Goal: Information Seeking & Learning: Check status

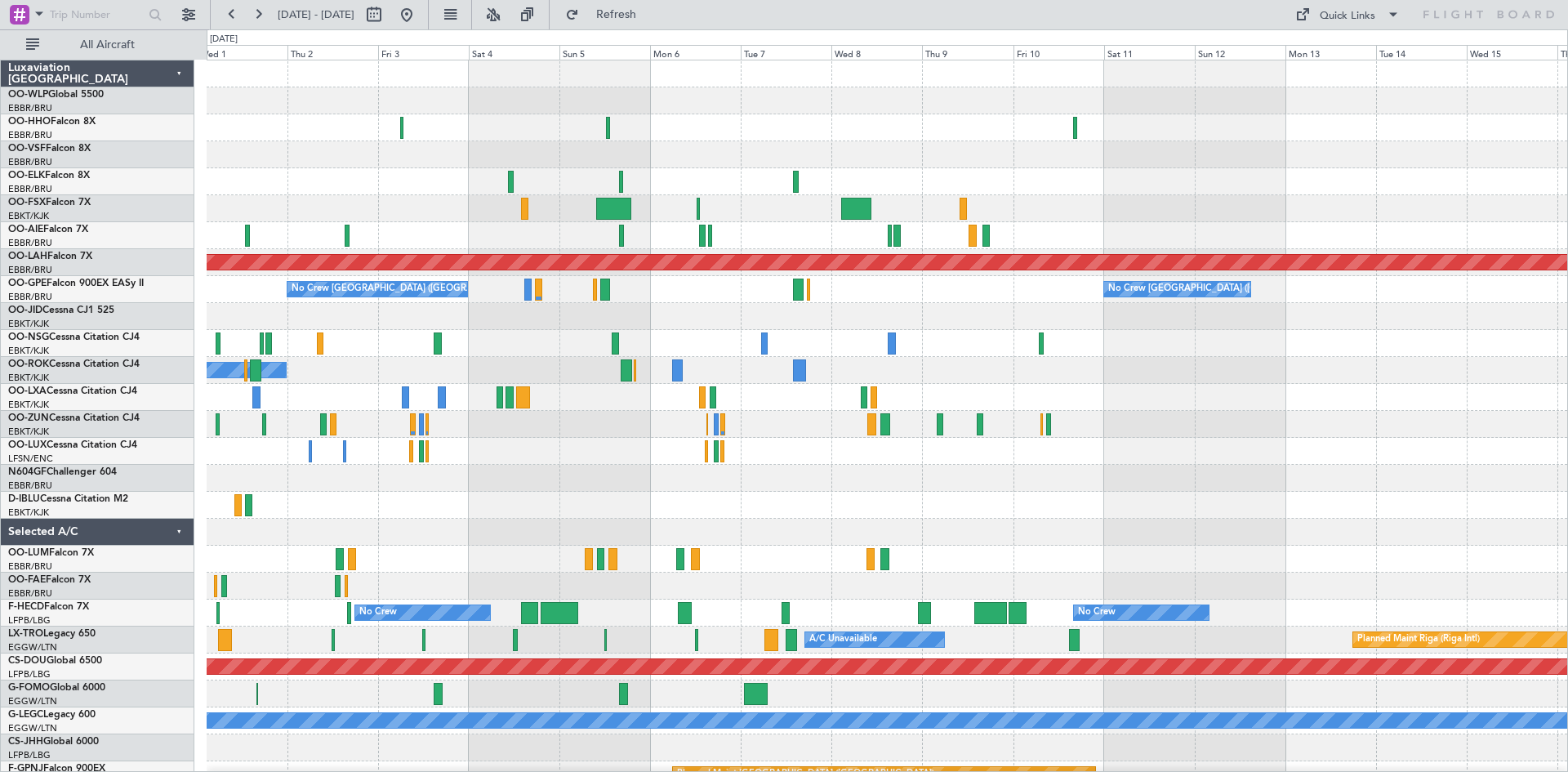
click at [209, 225] on div "Planned Maint London (Farnborough) Planned Maint Alton-st Louis (St Louis Regl)…" at bounding box center [887, 479] width 1361 height 836
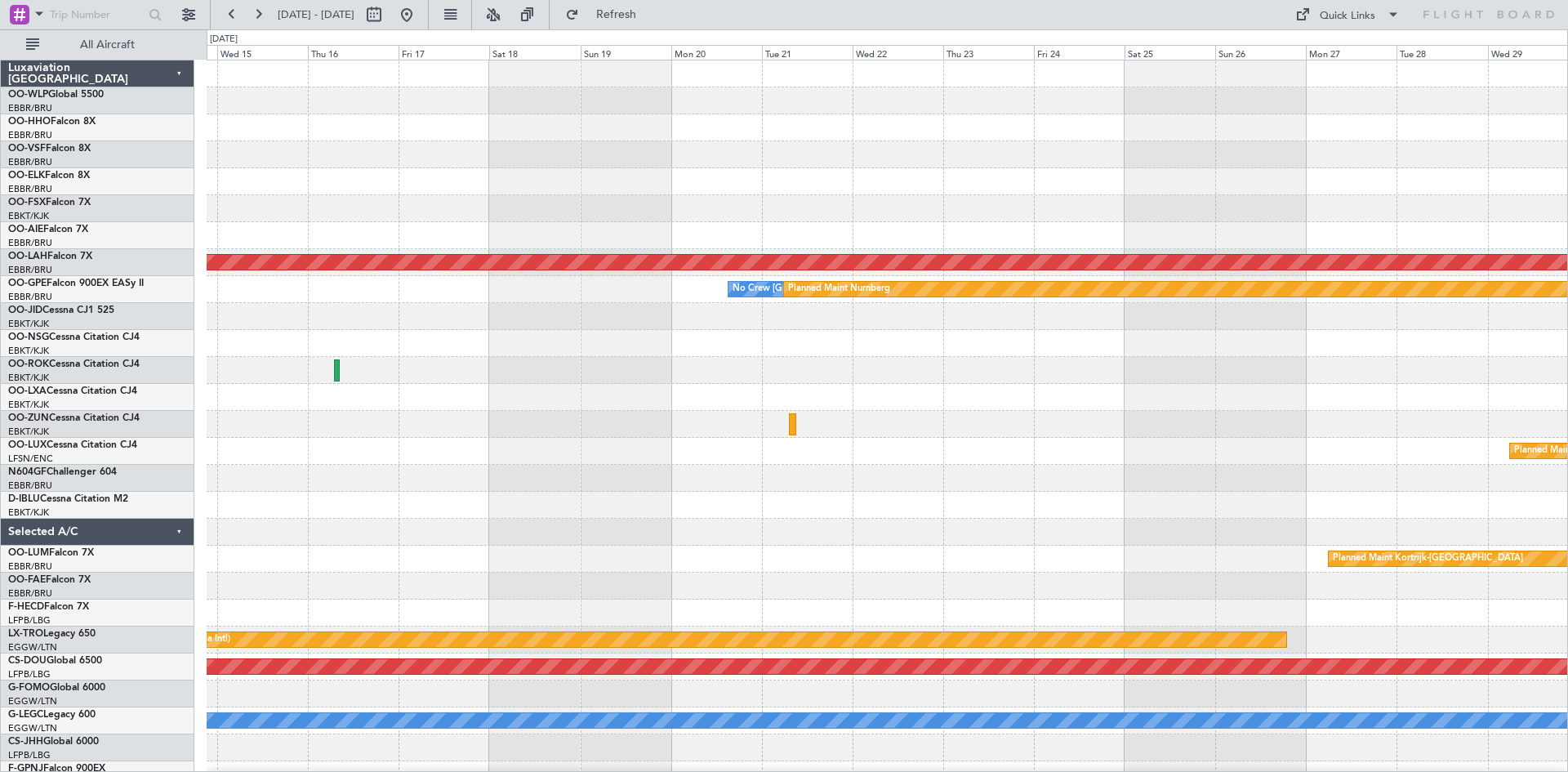
click at [6, 250] on div "Planned Maint Alton-st Louis (St Louis Regl) No Crew Brussels (Brussels Nationa…" at bounding box center [784, 401] width 1568 height 742
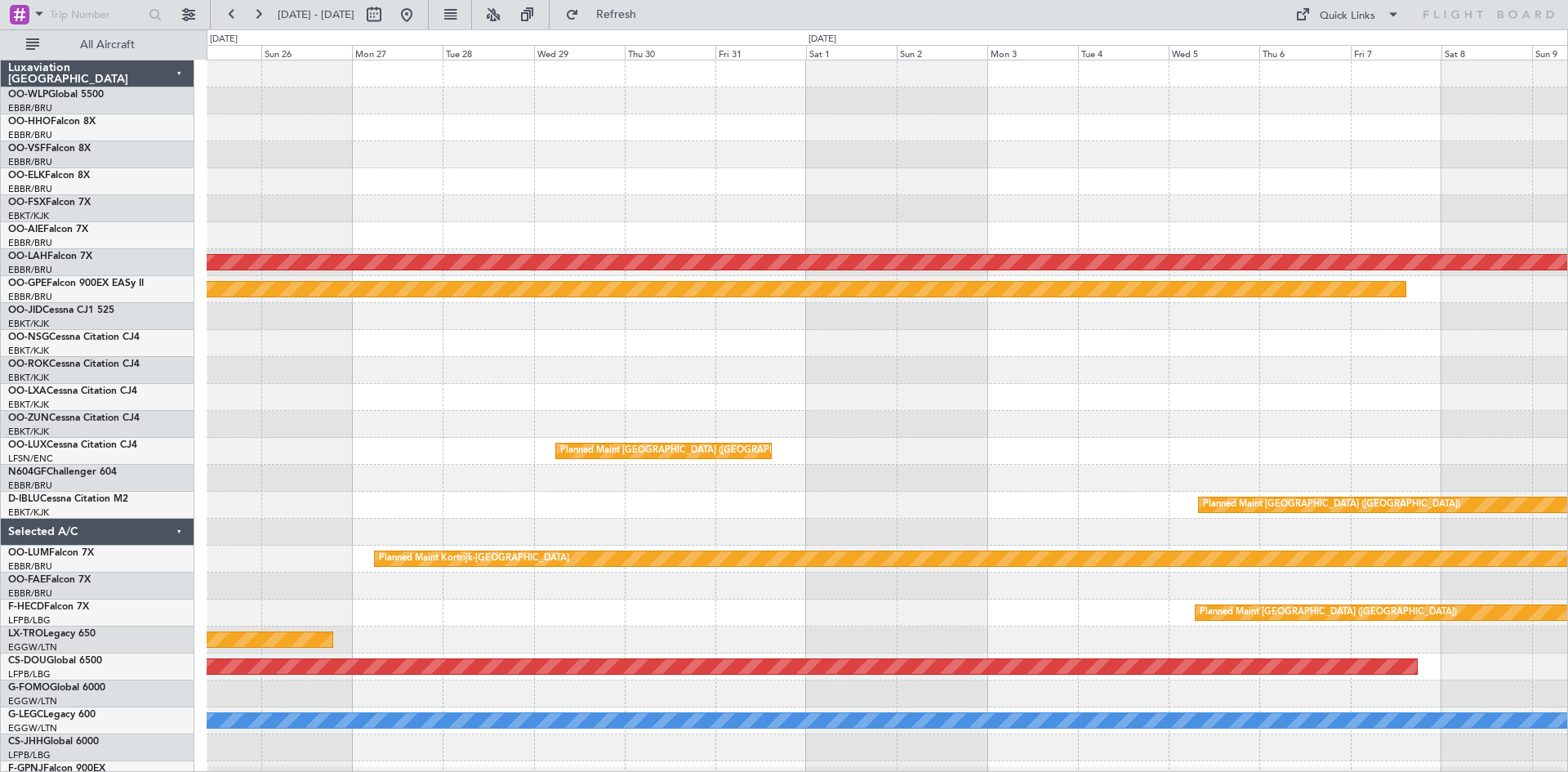
click at [223, 304] on div "Planned Maint Alton-st Louis (St Louis Regl) No Crew Brussels (Brussels Nationa…" at bounding box center [887, 479] width 1361 height 836
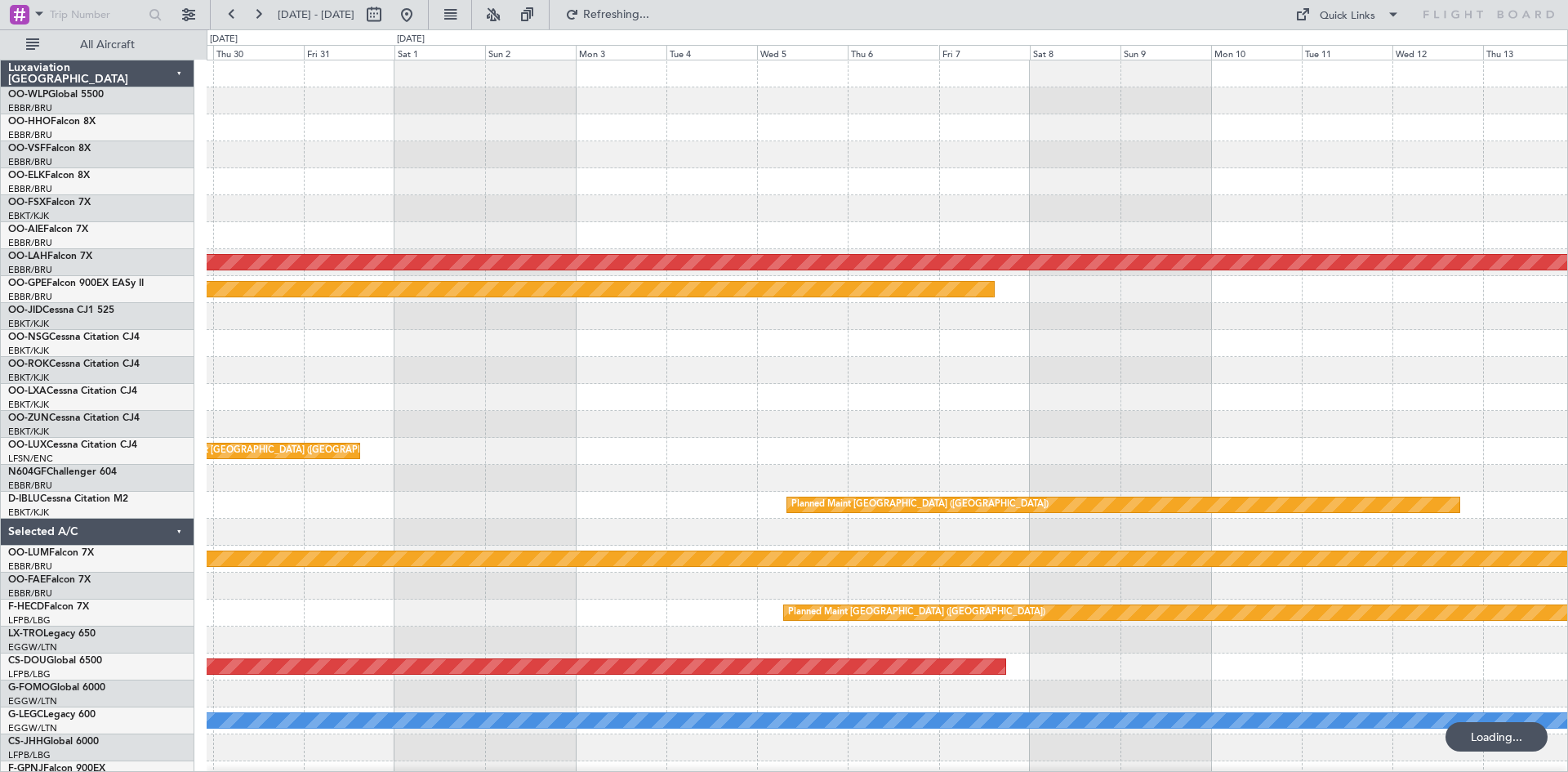
click at [4, 193] on div "Planned Maint Alton-st Louis (St Louis Regl) Planned Maint Nurnberg No Crew Bru…" at bounding box center [784, 401] width 1568 height 742
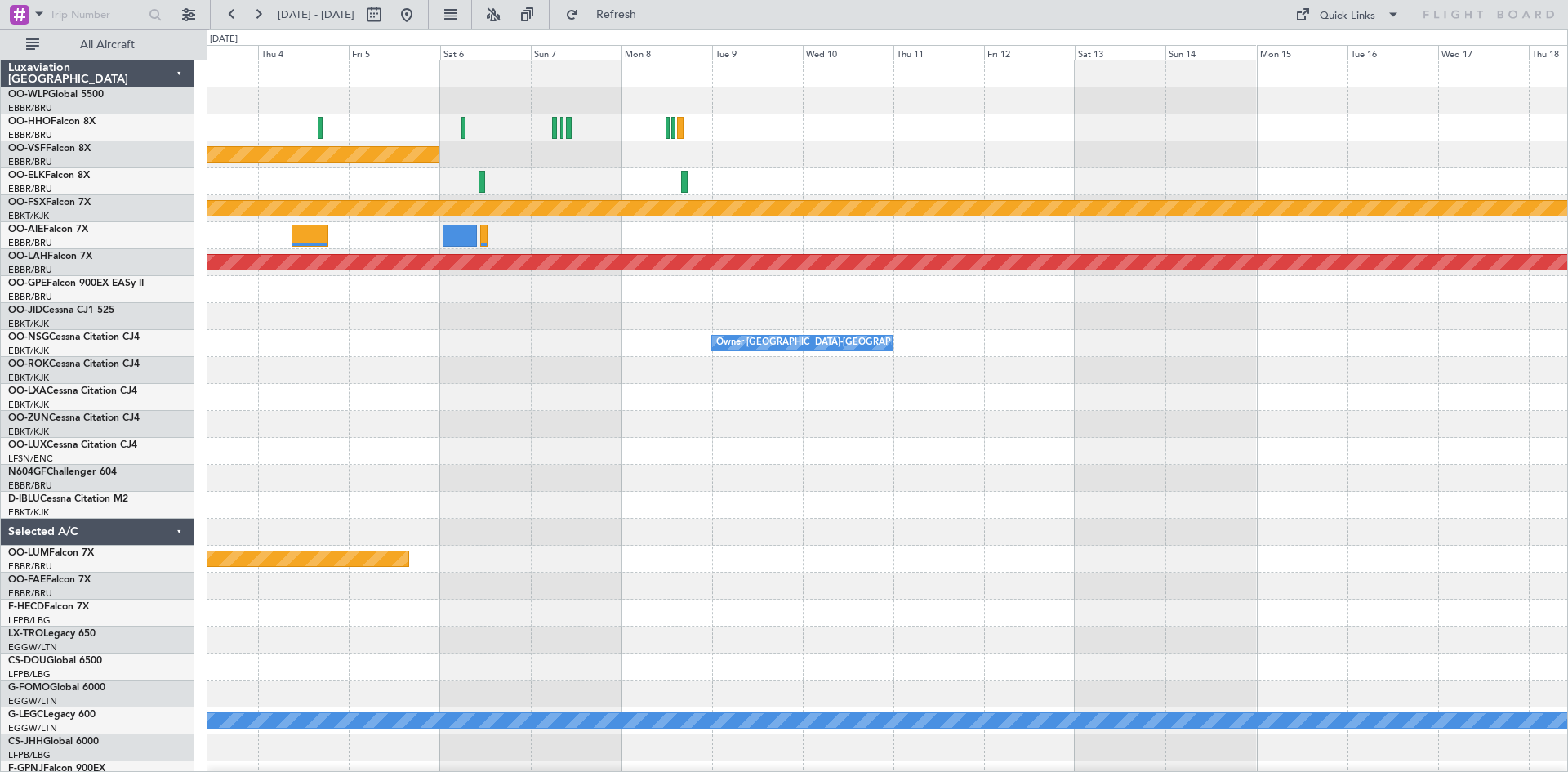
click at [102, 538] on div "Planned Maint Geneva (Cointrin) Planned Maint Kortrijk-Wevelgem Planned Maint A…" at bounding box center [784, 401] width 1568 height 742
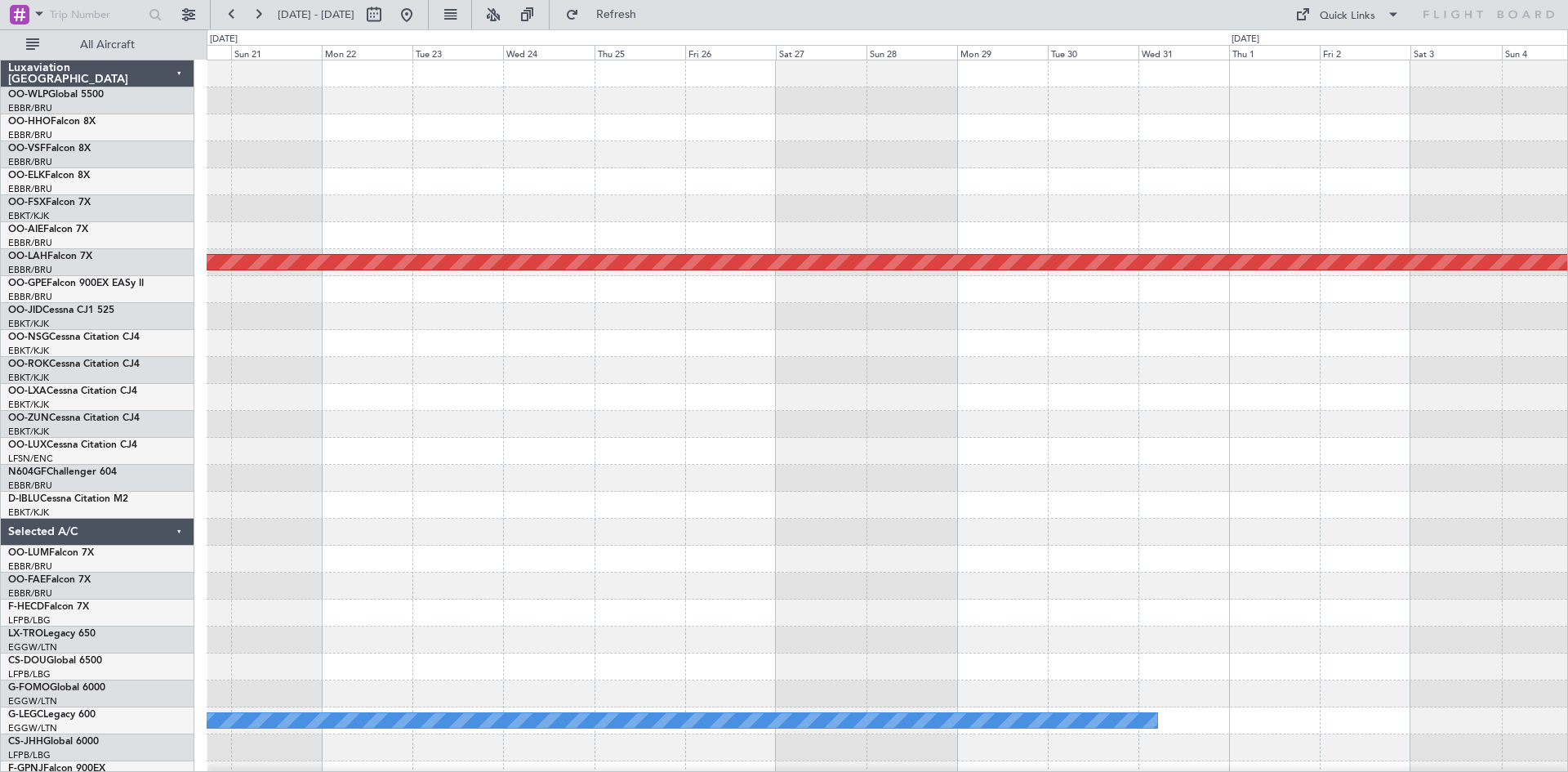
click at [78, 520] on div "Planned Maint Kortrijk-Wevelgem Planned Maint Alton-st Louis (St Louis Regl) A/…" at bounding box center [784, 401] width 1568 height 742
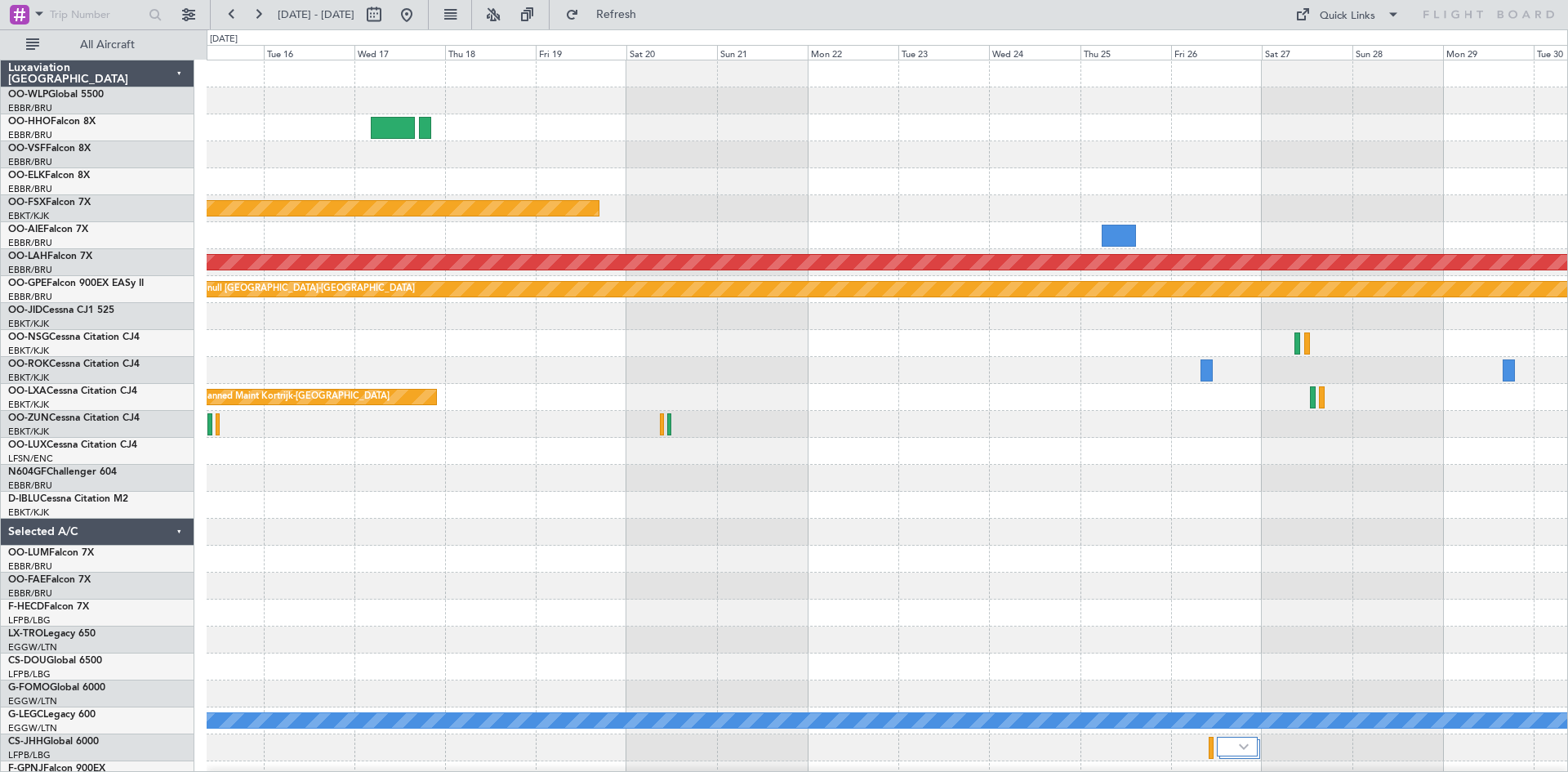
click at [1024, 447] on div "Planned Maint Kortrijk-Wevelgem Planned Maint Alton-st Louis (St Louis Regl) nu…" at bounding box center [887, 452] width 1361 height 782
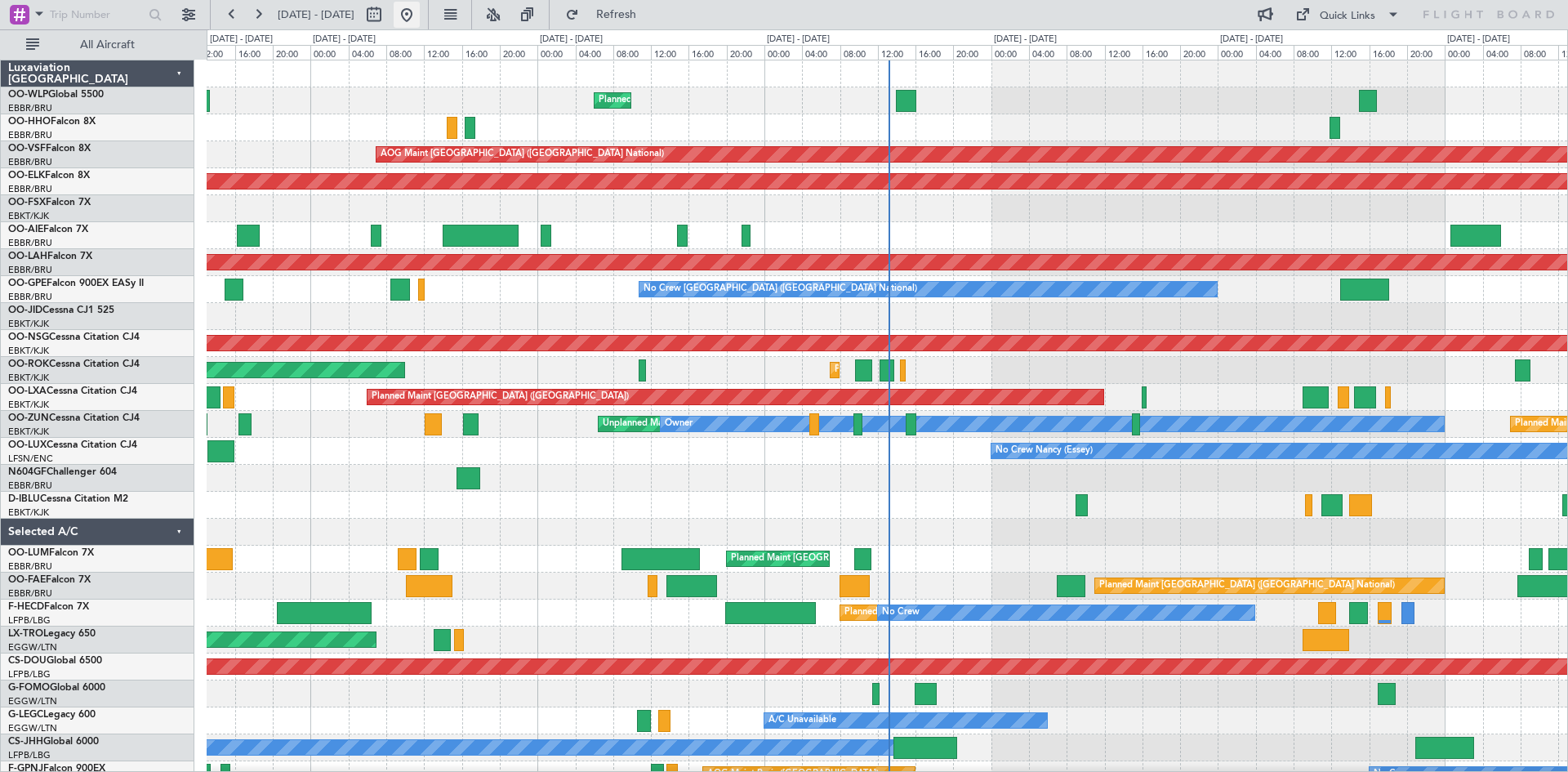
click at [420, 14] on button at bounding box center [406, 14] width 26 height 26
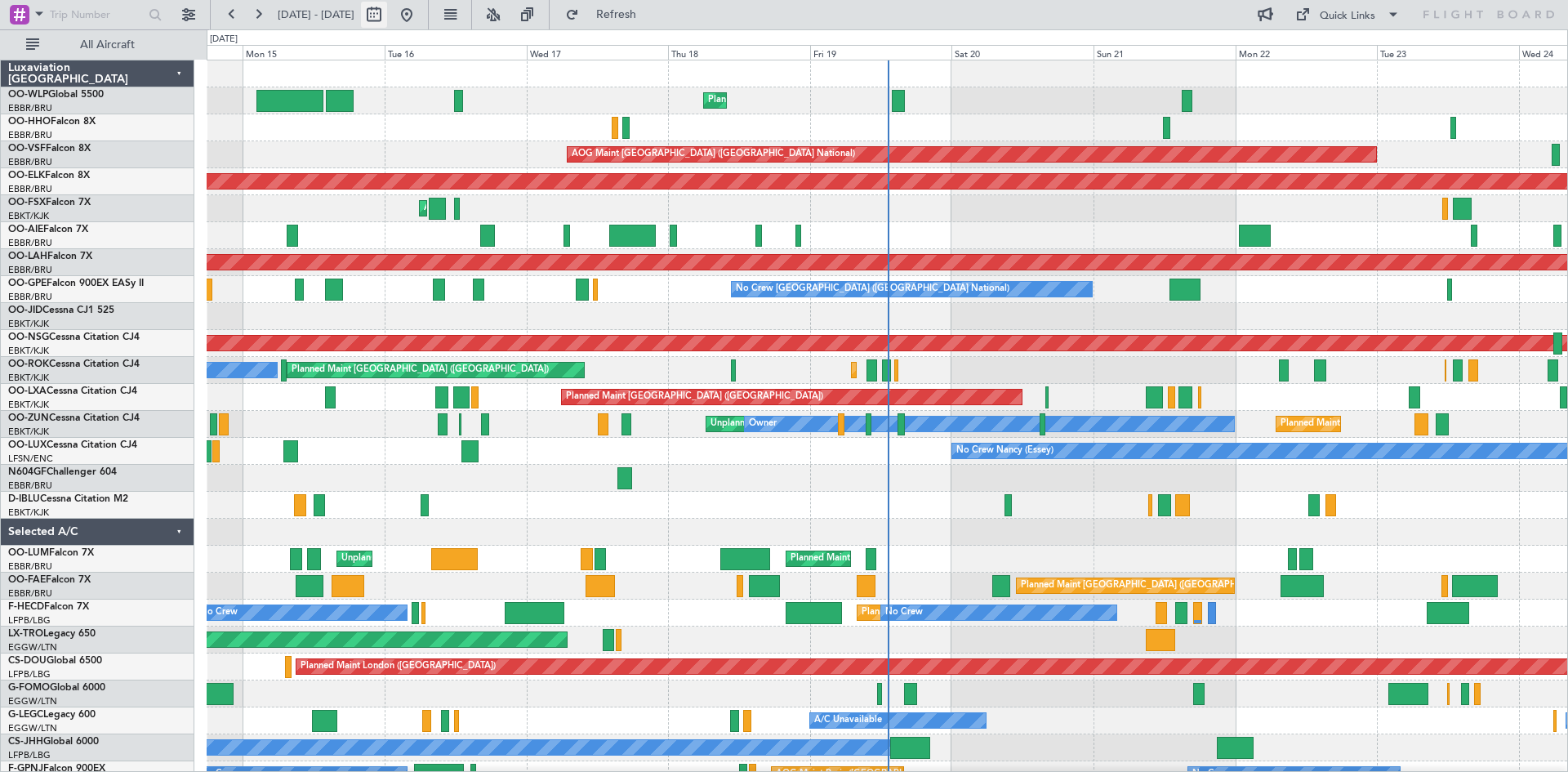
click at [388, 13] on button at bounding box center [373, 14] width 26 height 26
select select "9"
select select "2025"
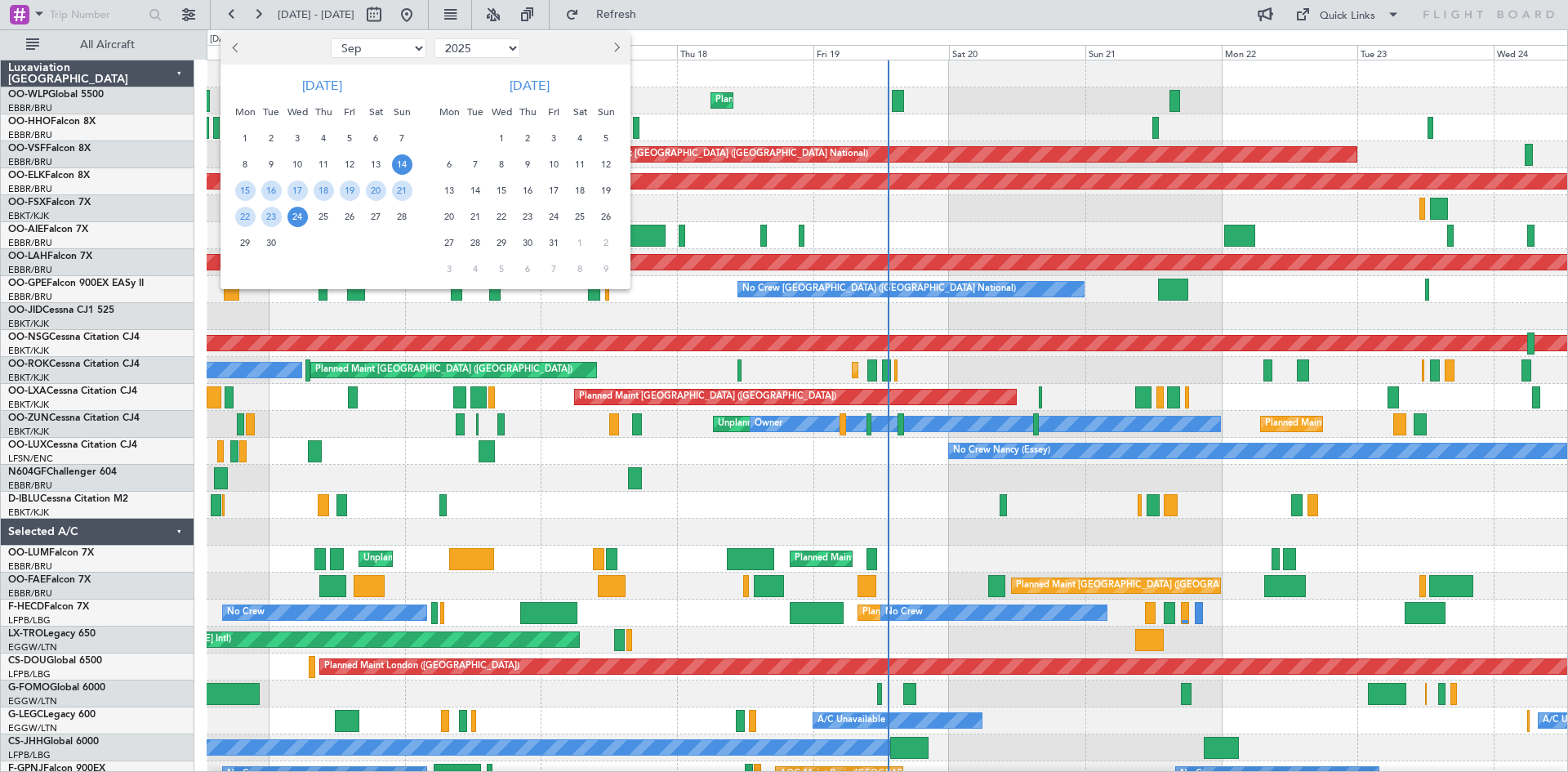
drag, startPoint x: 233, startPoint y: 45, endPoint x: 243, endPoint y: 57, distance: 15.6
click at [234, 46] on button "Previous month" at bounding box center [236, 47] width 18 height 26
select select "8"
click at [344, 242] on span "29" at bounding box center [350, 242] width 21 height 21
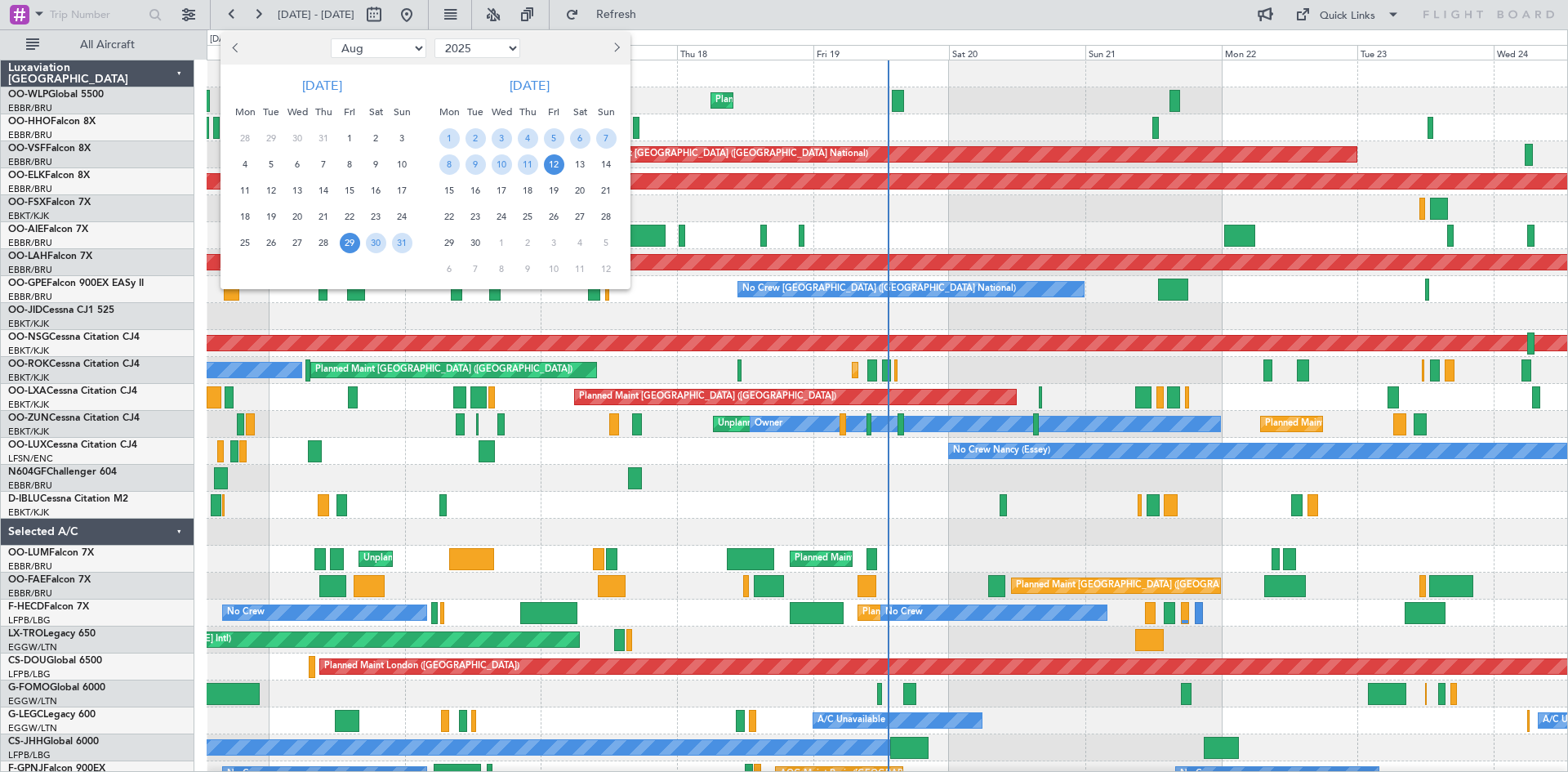
click at [556, 164] on span "12" at bounding box center [554, 165] width 21 height 21
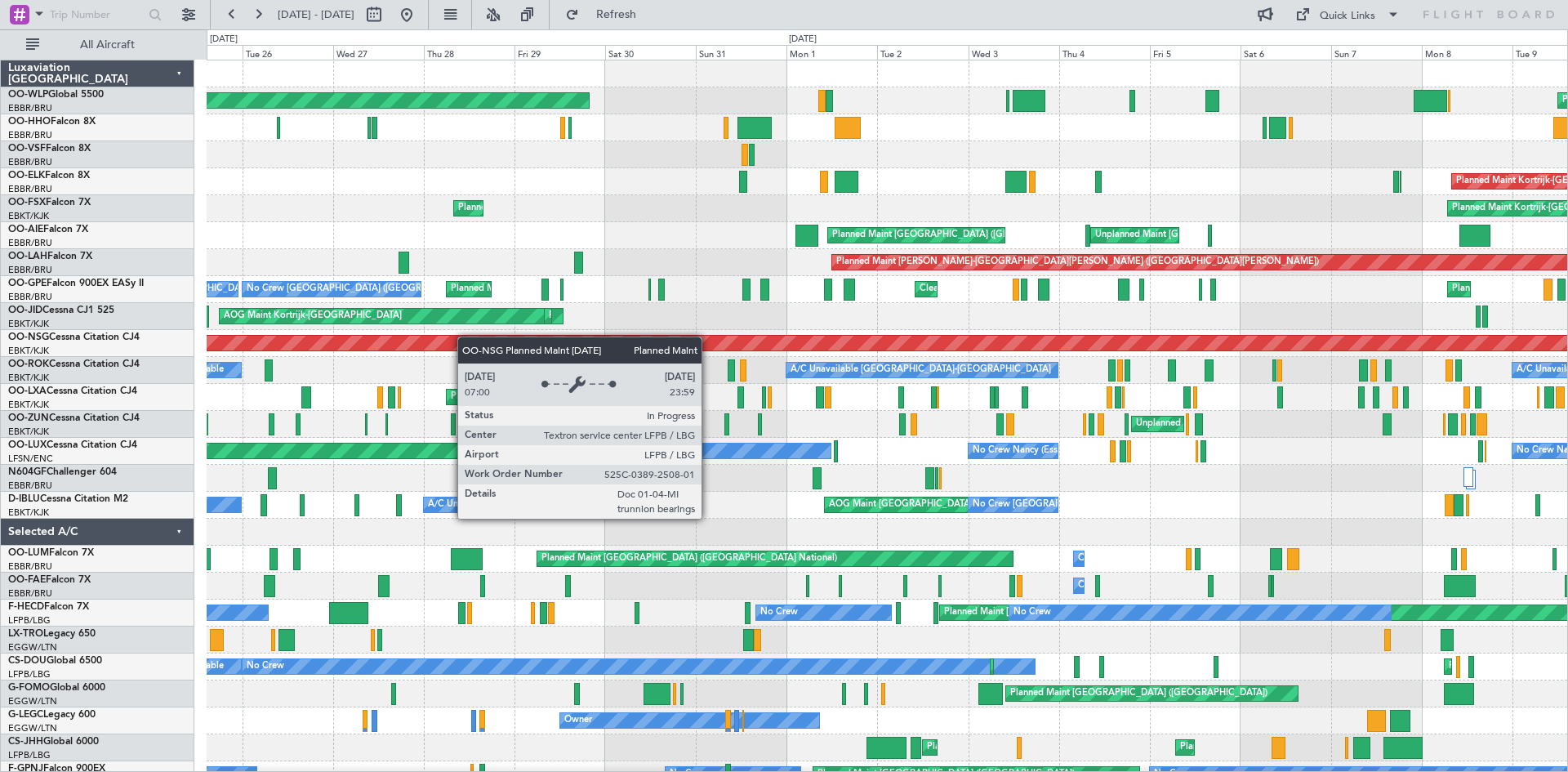
click at [684, 355] on div "Planned Maint Liege Planned Maint [GEOGRAPHIC_DATA] ([GEOGRAPHIC_DATA]) AOG Mai…" at bounding box center [887, 532] width 1361 height 943
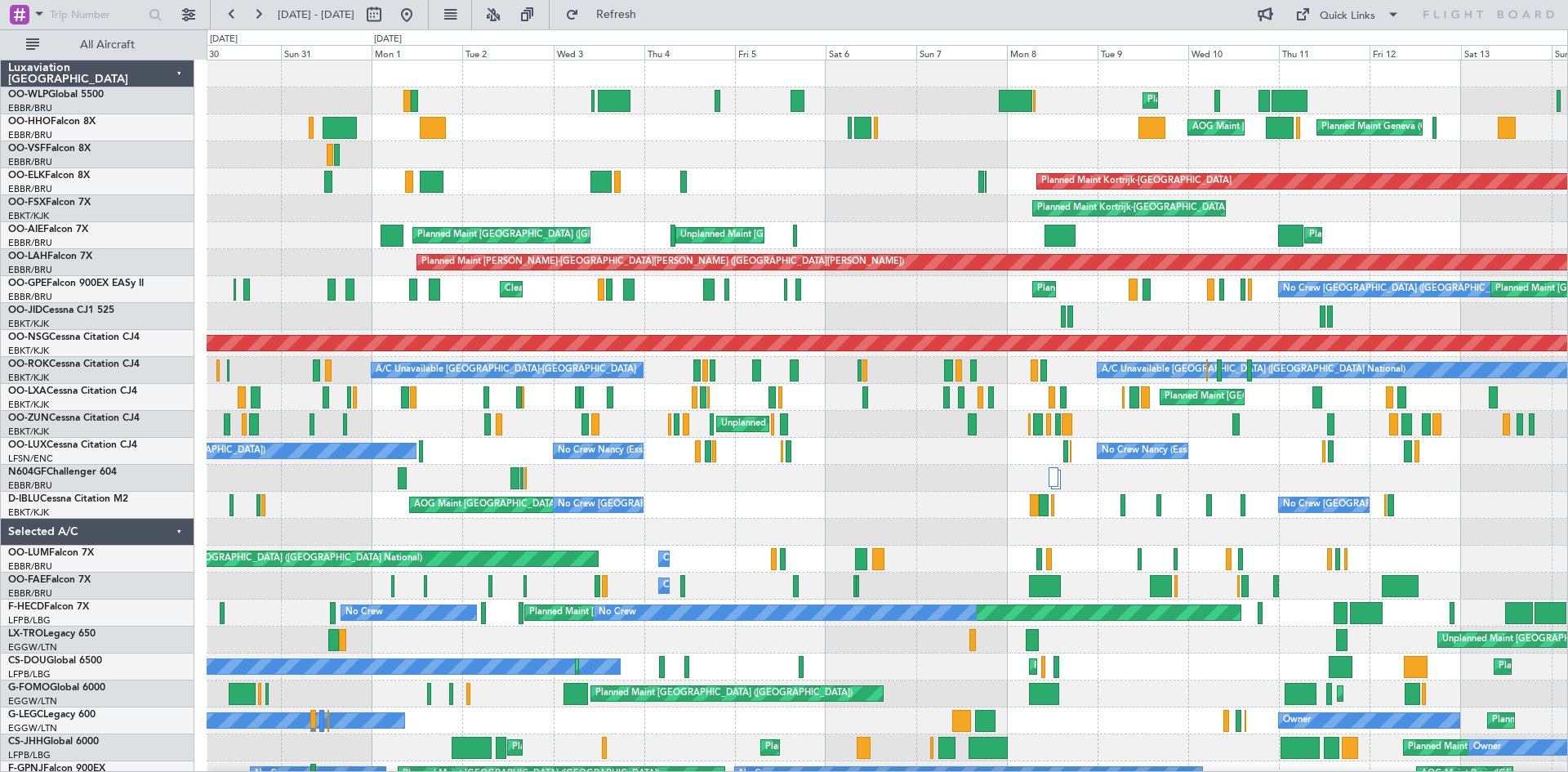
click at [762, 406] on div "Planned Maint [GEOGRAPHIC_DATA] ([GEOGRAPHIC_DATA] National) Planned Maint [GEO…" at bounding box center [887, 397] width 1361 height 27
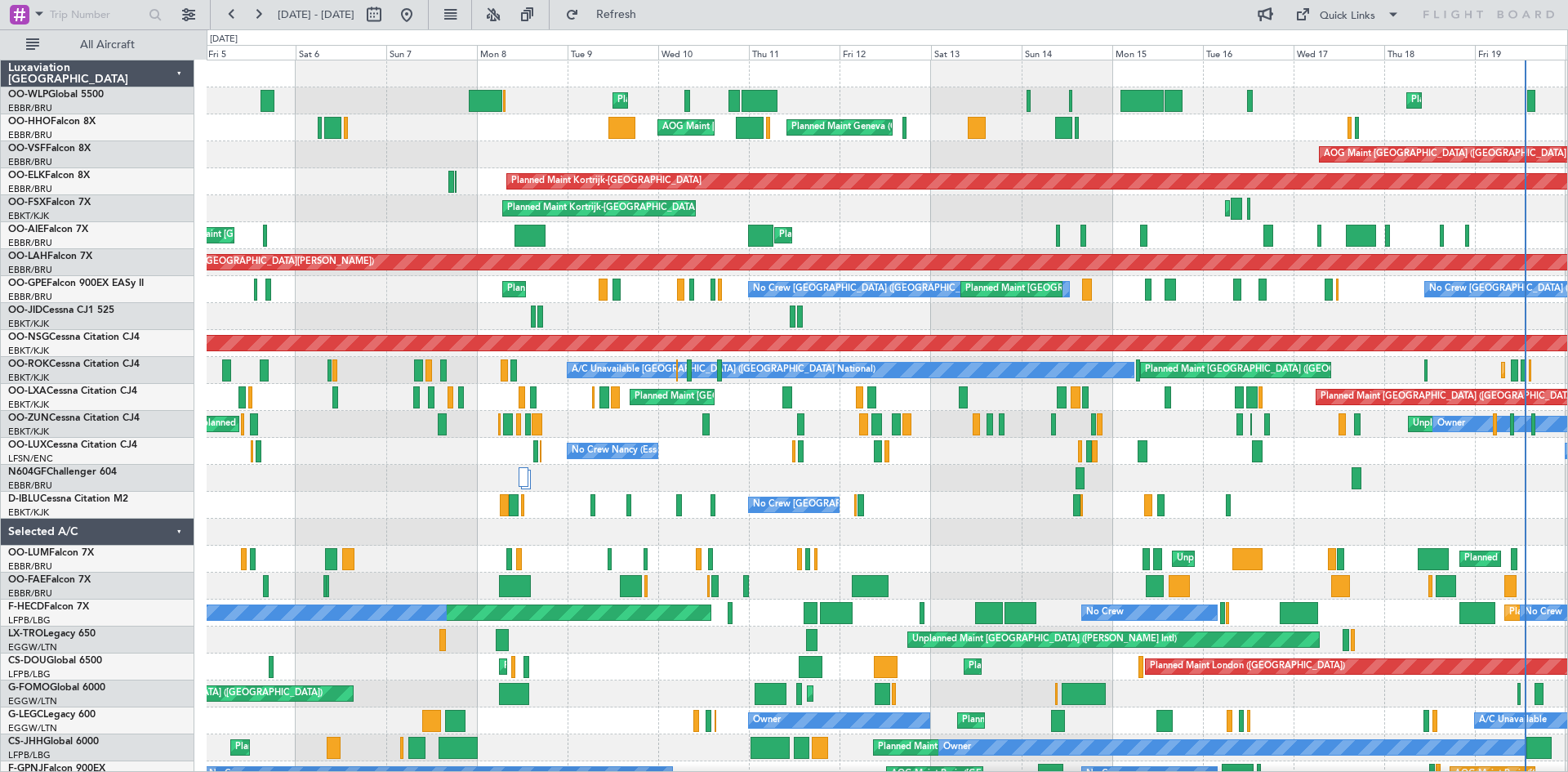
click at [449, 320] on div "Planned Maint Liege Planned Maint Liege AOG Maint [US_STATE] ([GEOGRAPHIC_DATA]…" at bounding box center [887, 505] width 1361 height 889
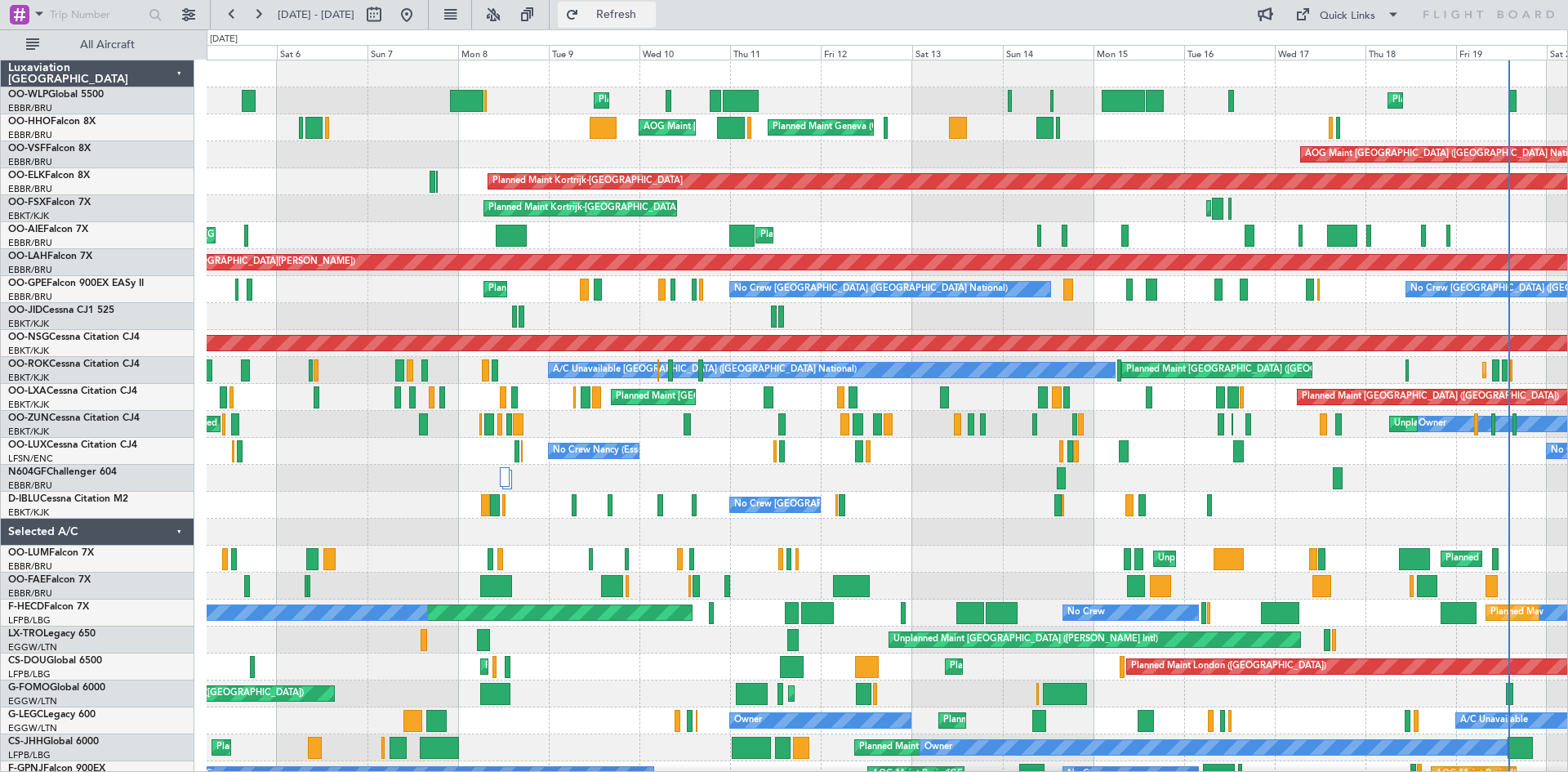
click at [656, 26] on button "Refresh" at bounding box center [607, 14] width 98 height 26
